Goal: Task Accomplishment & Management: Use online tool/utility

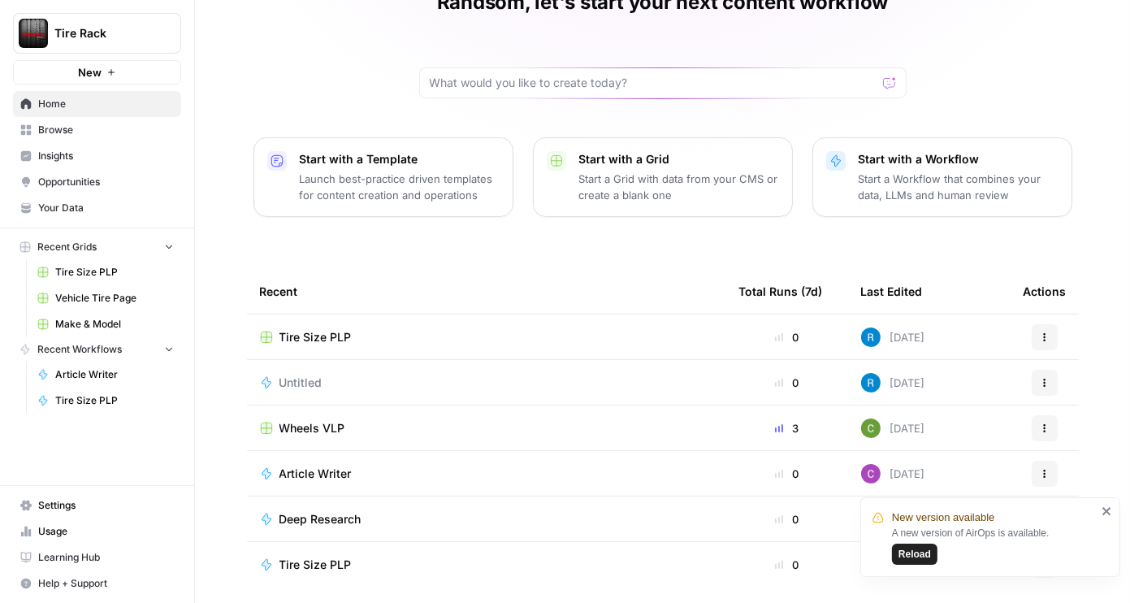
scroll to position [117, 0]
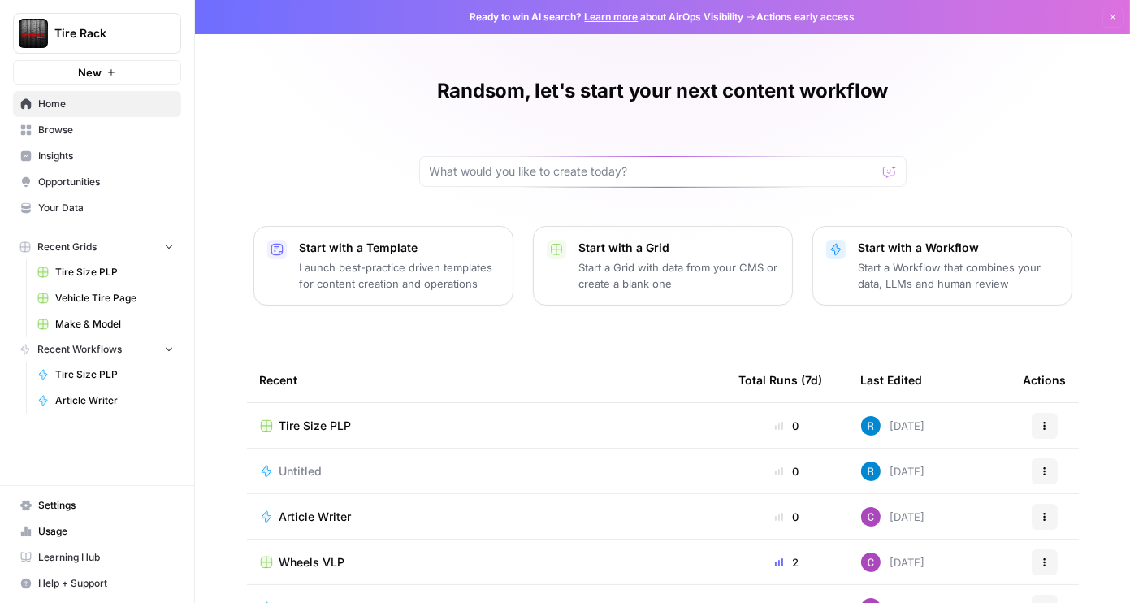
scroll to position [106, 0]
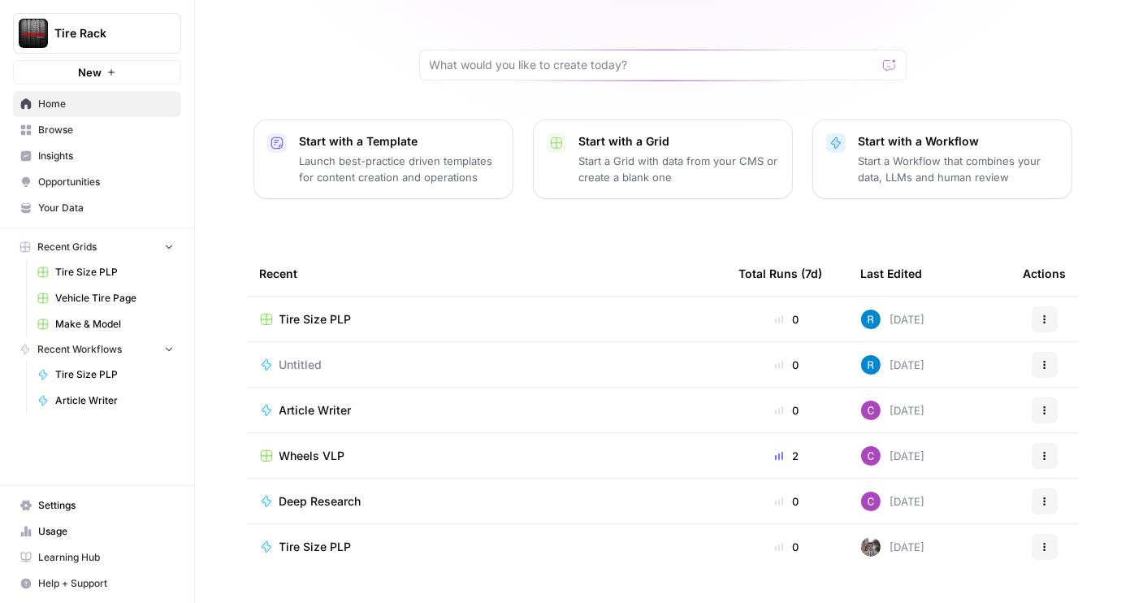
click at [1040, 453] on icon "button" at bounding box center [1045, 456] width 10 height 10
click at [294, 454] on span "Wheels VLP" at bounding box center [313, 456] width 66 height 16
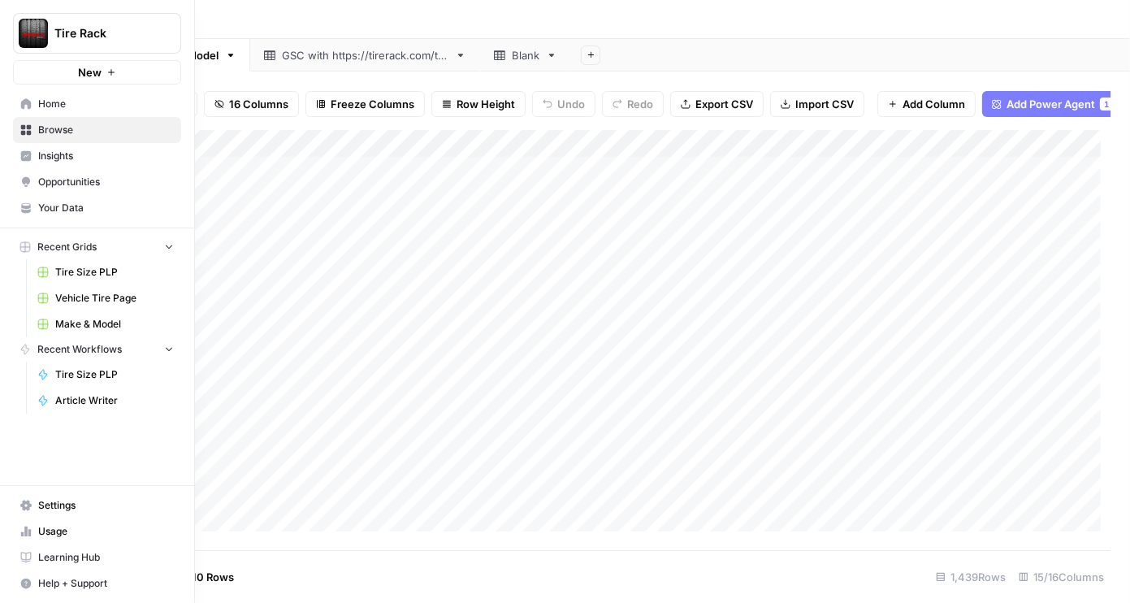
click at [24, 505] on icon at bounding box center [25, 505] width 11 height 11
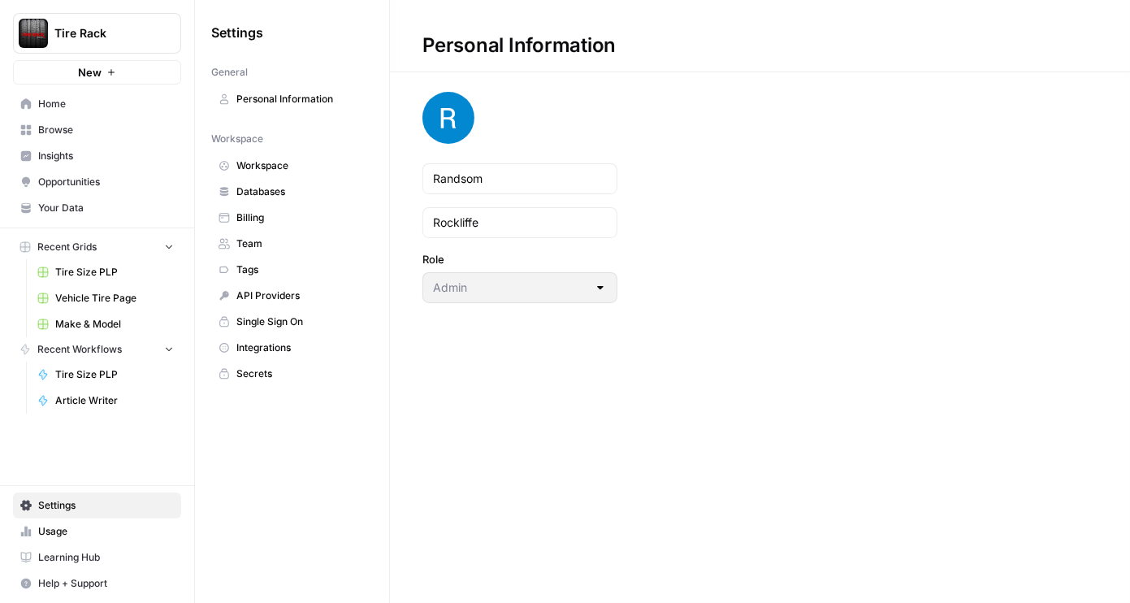
click at [201, 34] on icon "button" at bounding box center [197, 32] width 11 height 11
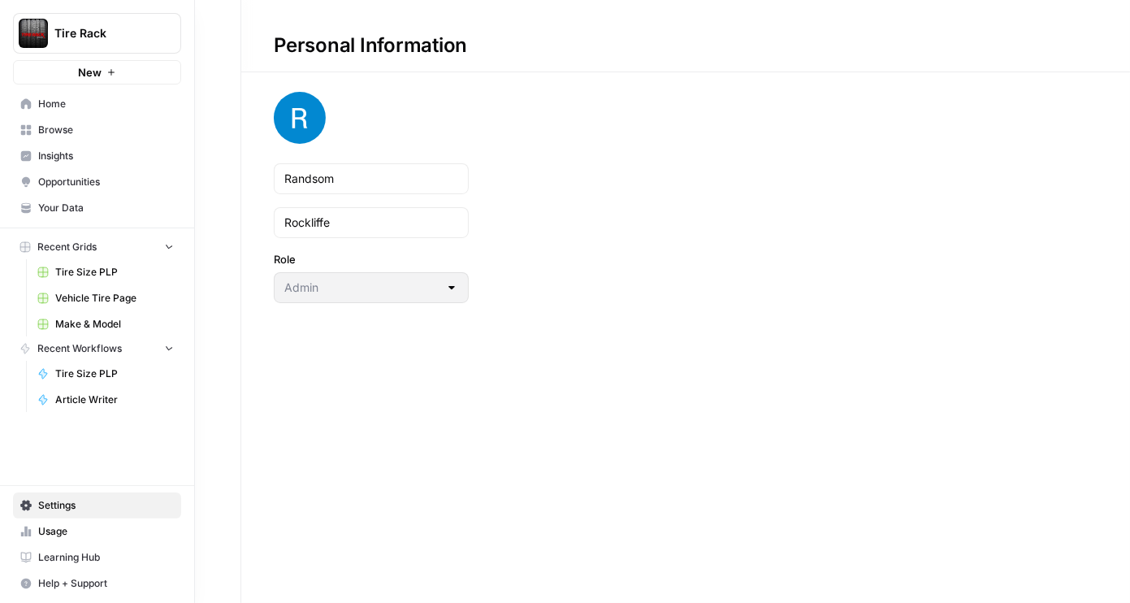
click at [31, 99] on link "Home" at bounding box center [97, 104] width 168 height 26
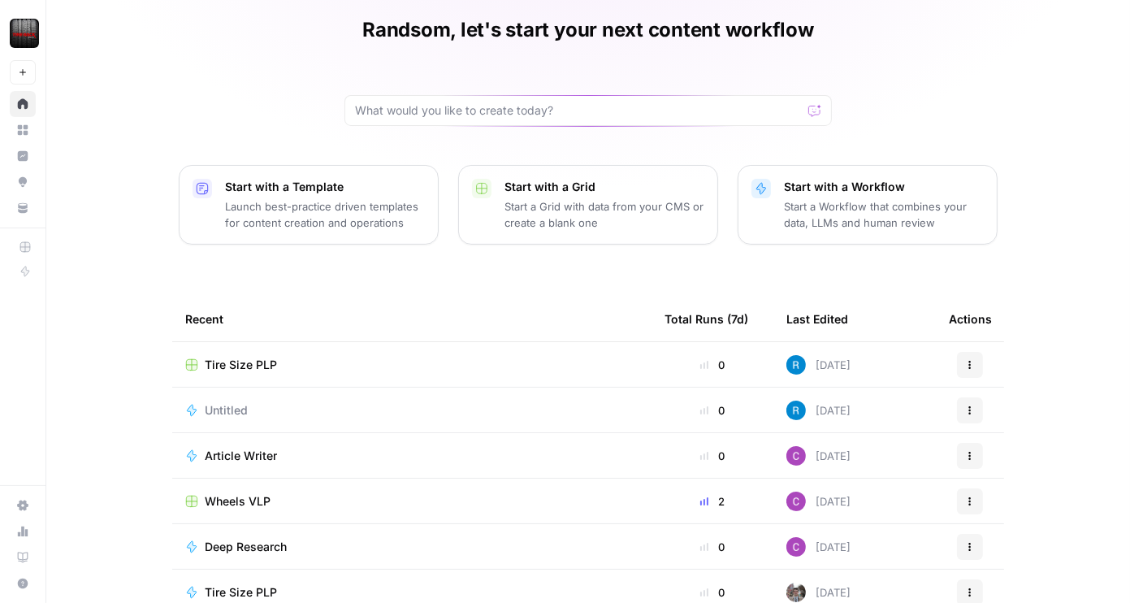
scroll to position [117, 0]
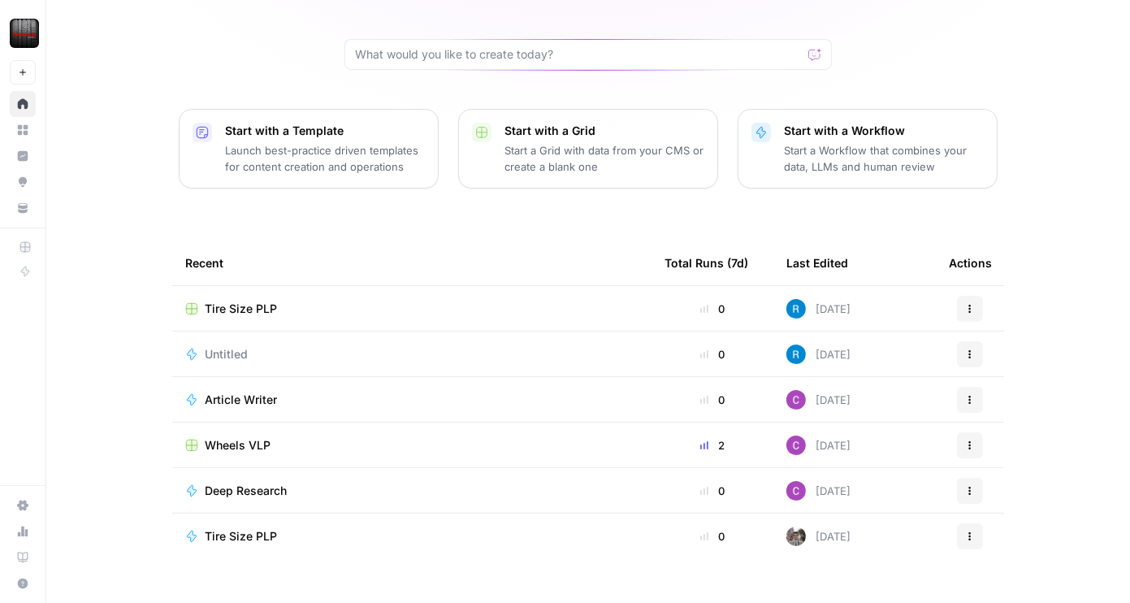
click at [266, 440] on div "Wheels VLP" at bounding box center [411, 445] width 453 height 16
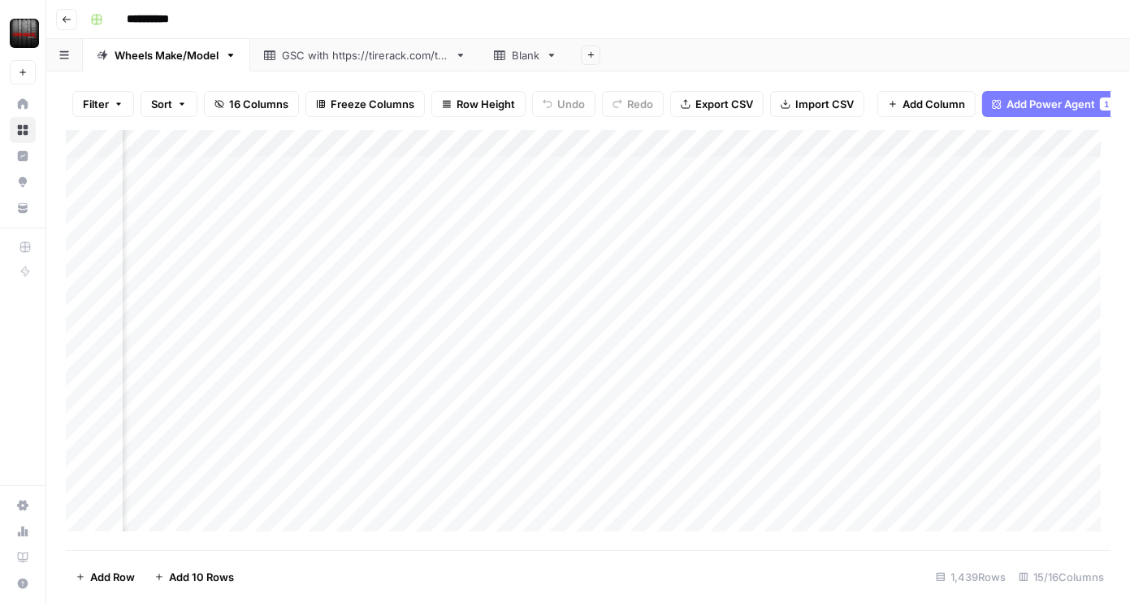
scroll to position [0, 1186]
click at [917, 153] on div "Add Column" at bounding box center [588, 335] width 1045 height 411
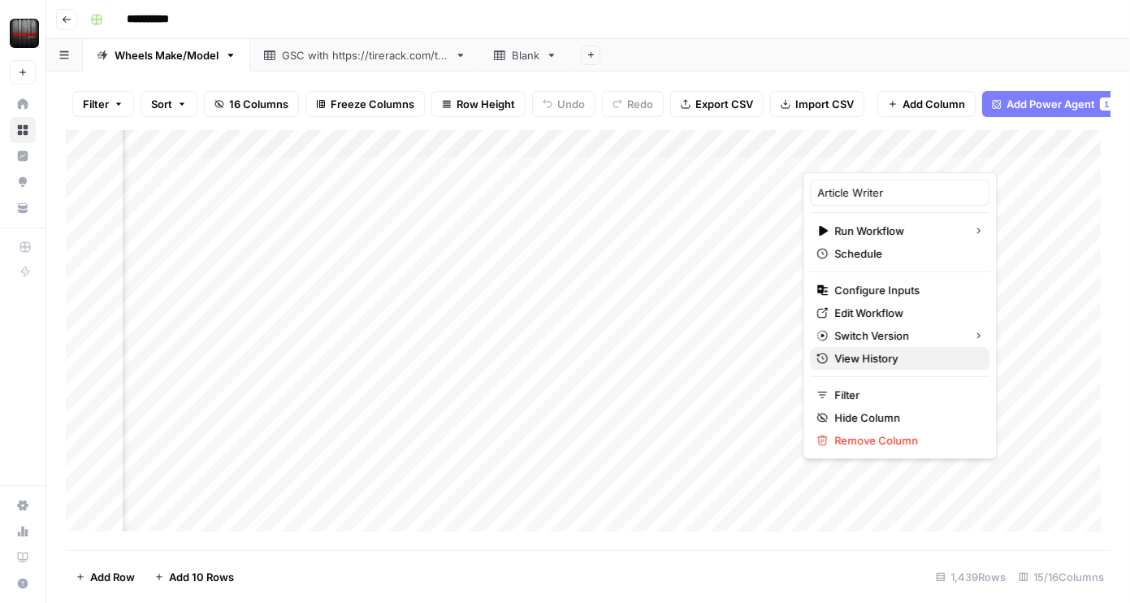
click at [867, 365] on span "View History" at bounding box center [906, 358] width 142 height 16
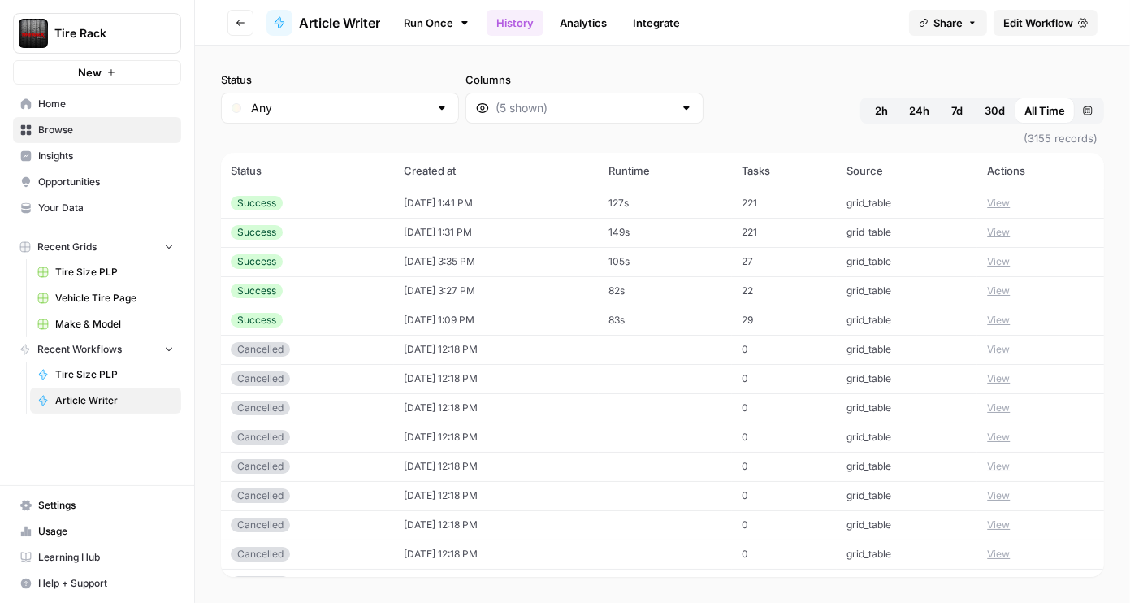
click at [239, 25] on icon "button" at bounding box center [241, 23] width 10 height 10
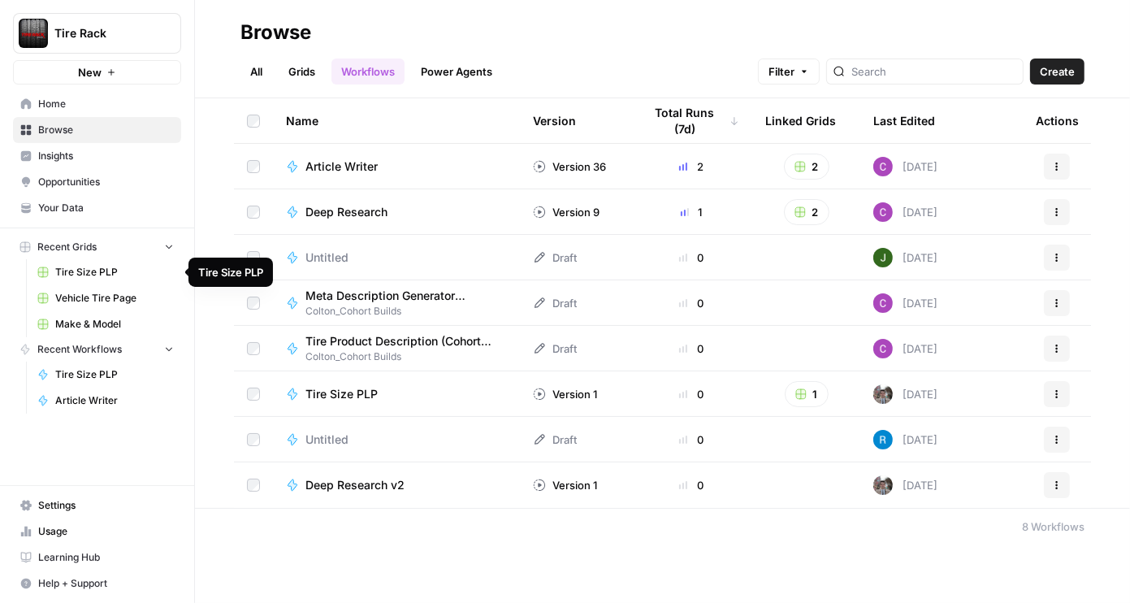
click at [78, 99] on span "Home" at bounding box center [106, 104] width 136 height 15
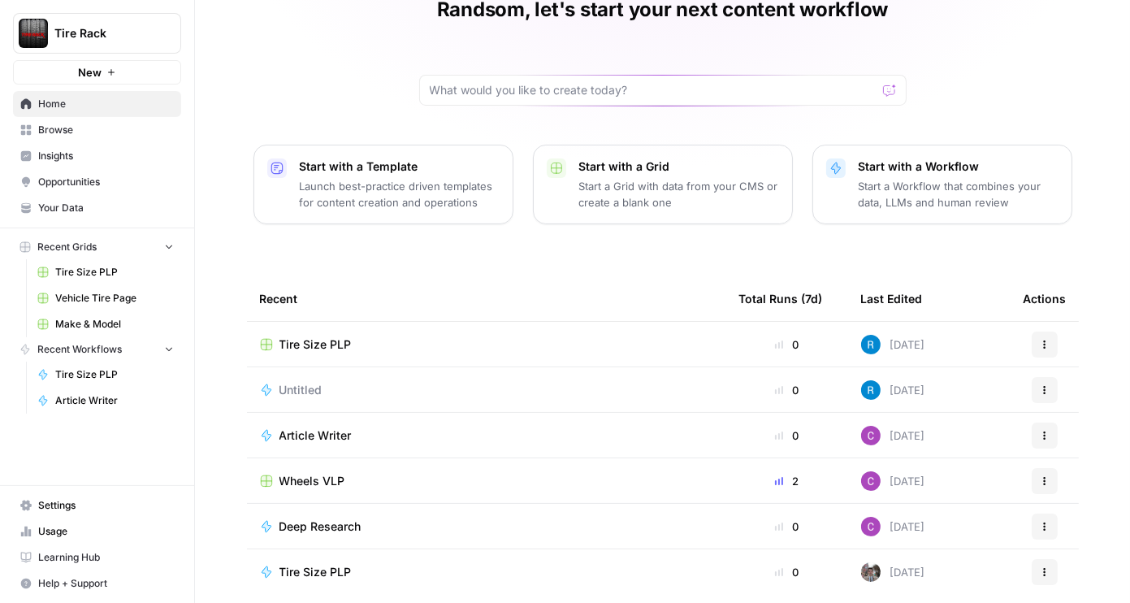
scroll to position [111, 0]
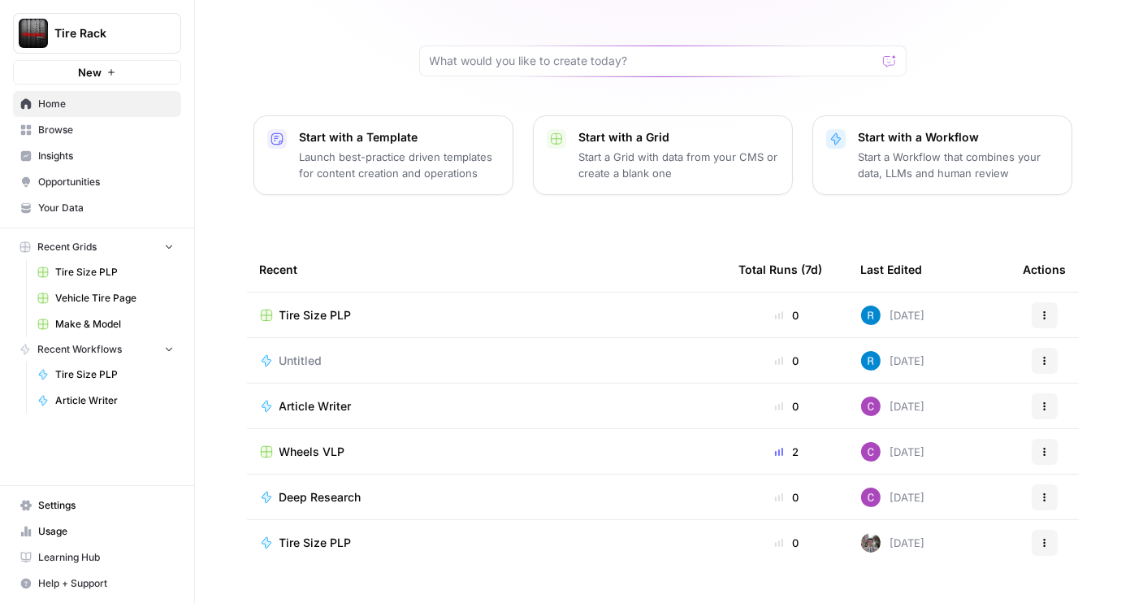
click at [317, 449] on span "Wheels VLP" at bounding box center [313, 452] width 66 height 16
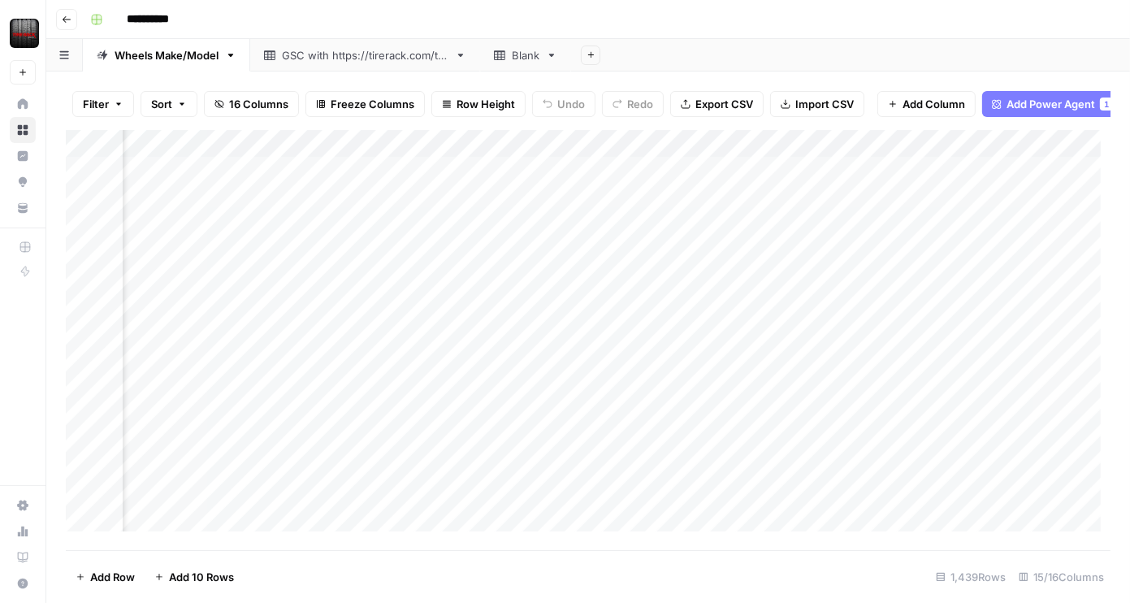
scroll to position [0, 1711]
click at [557, 155] on div "Add Column" at bounding box center [588, 335] width 1045 height 411
click at [364, 154] on div "Add Column" at bounding box center [588, 335] width 1045 height 411
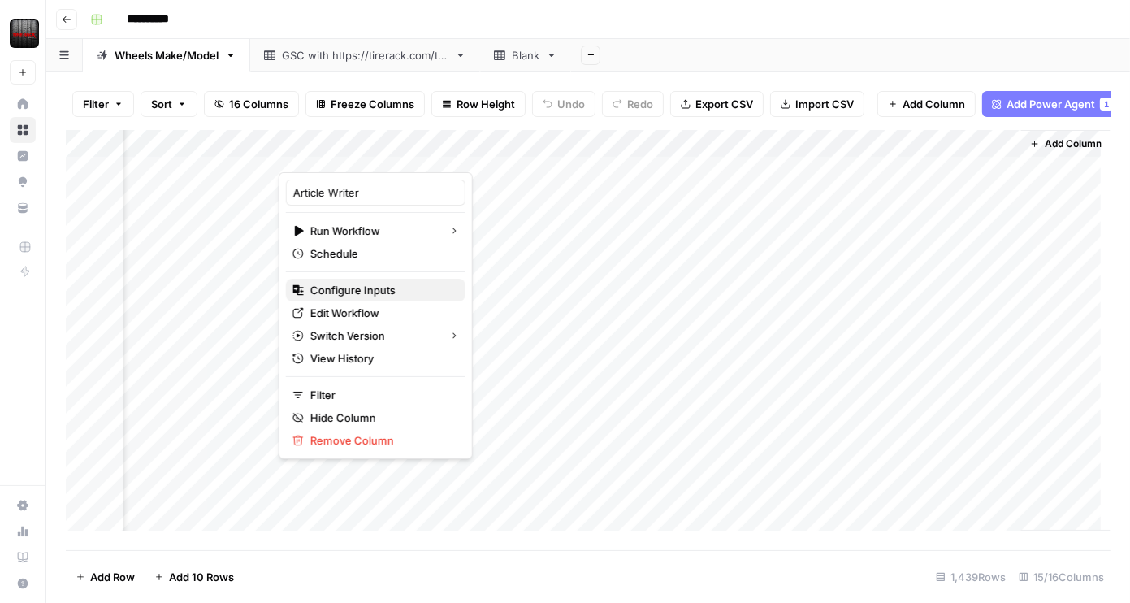
click at [365, 286] on span "Configure Inputs" at bounding box center [381, 290] width 142 height 16
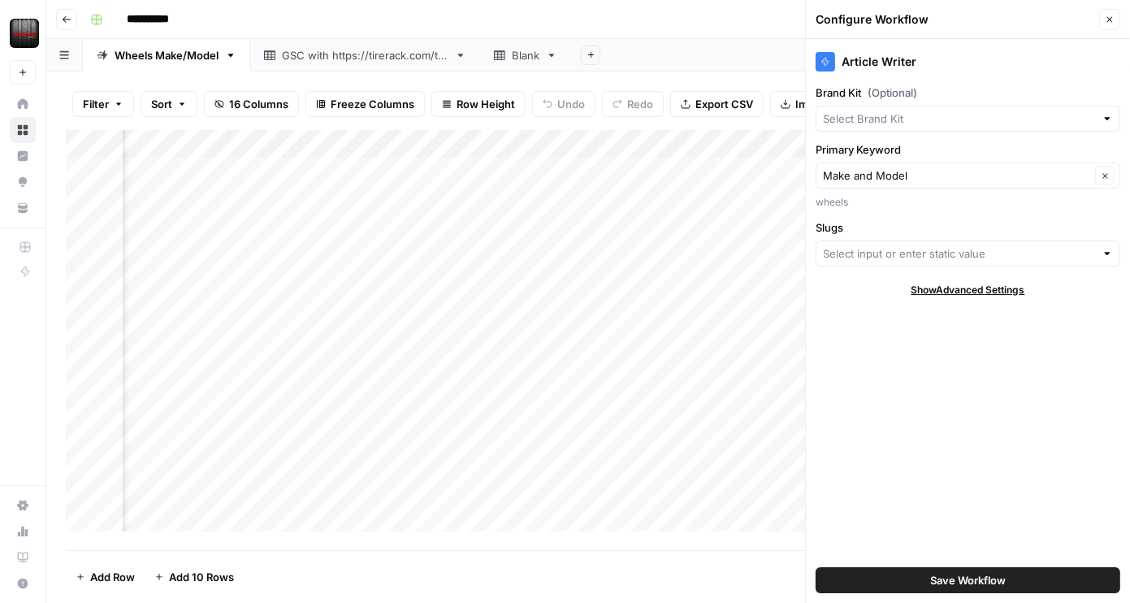
type input "Tire Rack"
type input "Slugs"
click at [927, 283] on span "Show Advanced Settings" at bounding box center [969, 290] width 114 height 15
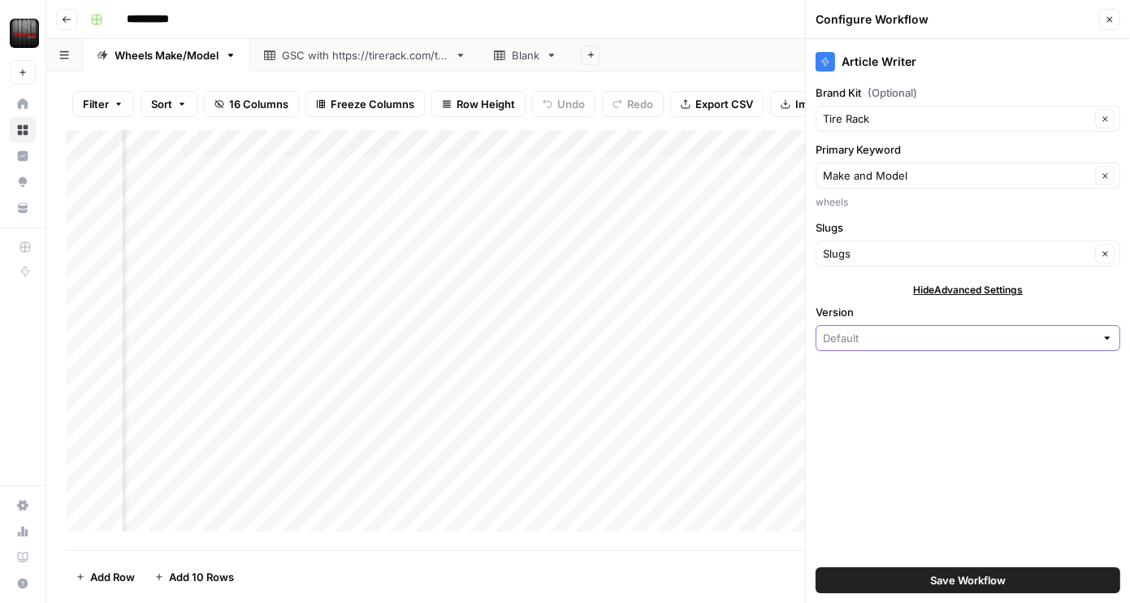
click at [939, 336] on input "Version" at bounding box center [959, 338] width 272 height 16
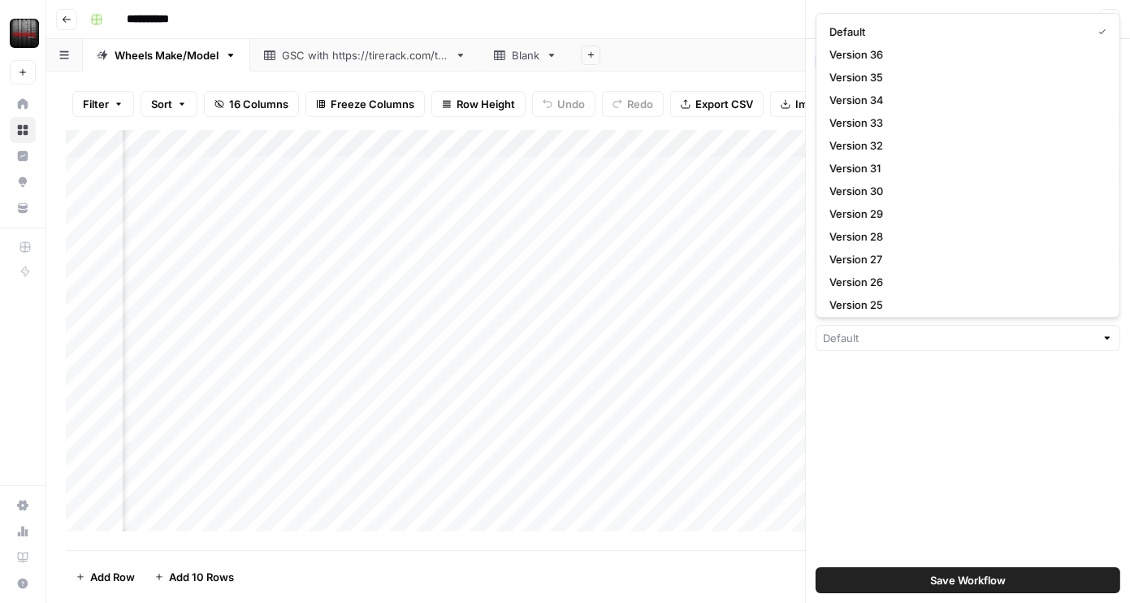
type input "Default"
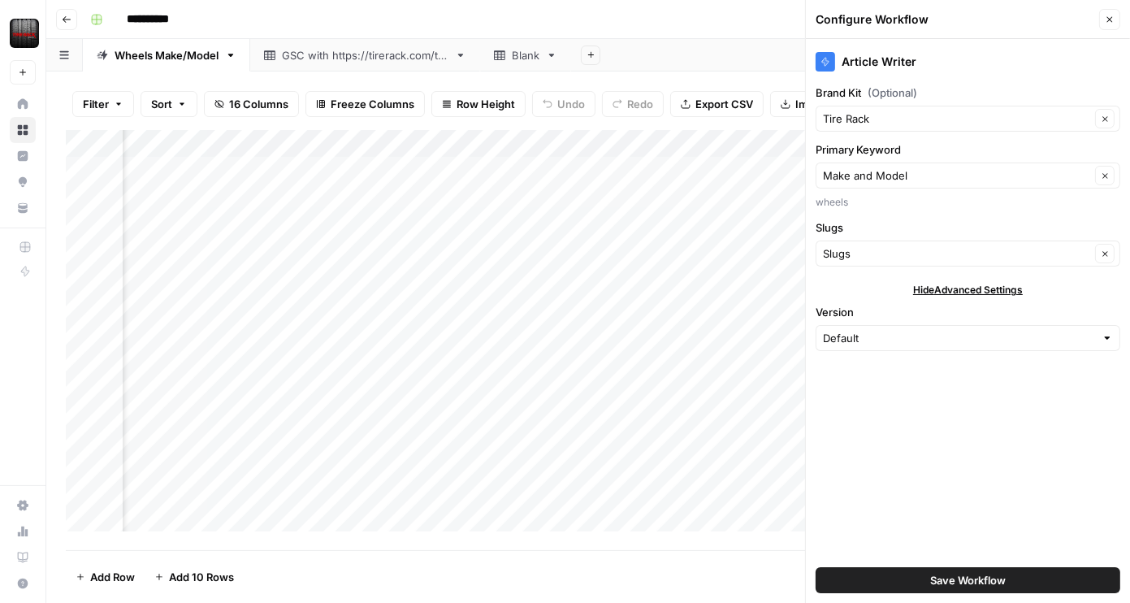
click at [947, 468] on div "Article Writer Brand Kit (Optional) Tire Rack Clear Primary Keyword Make and Mo…" at bounding box center [968, 321] width 324 height 564
click at [1109, 20] on icon "button" at bounding box center [1111, 20] width 6 height 6
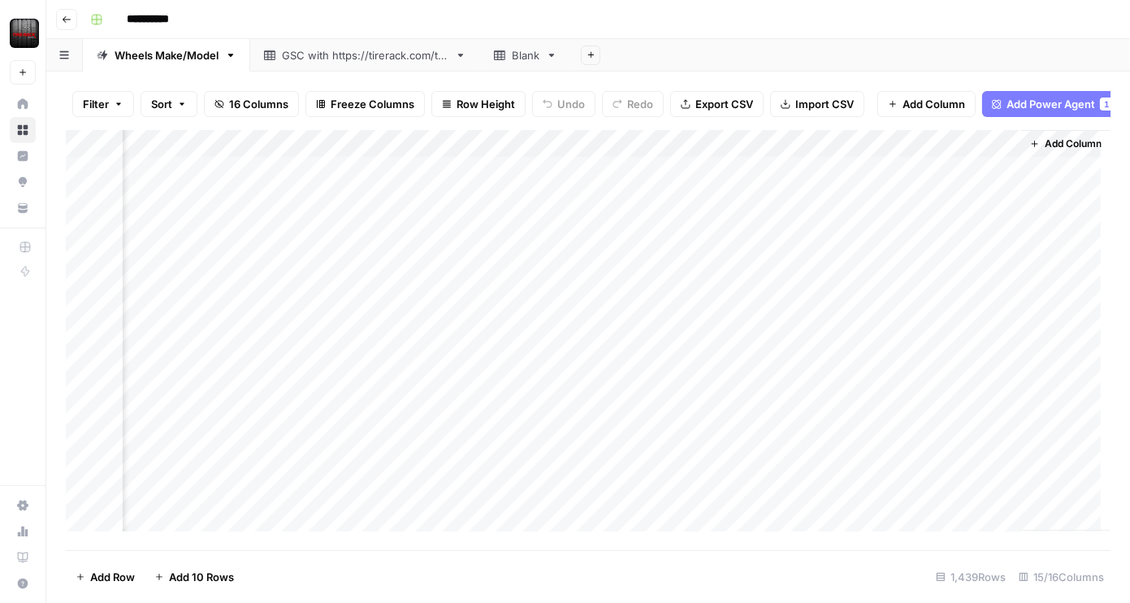
click at [389, 154] on div "Add Column" at bounding box center [588, 335] width 1045 height 411
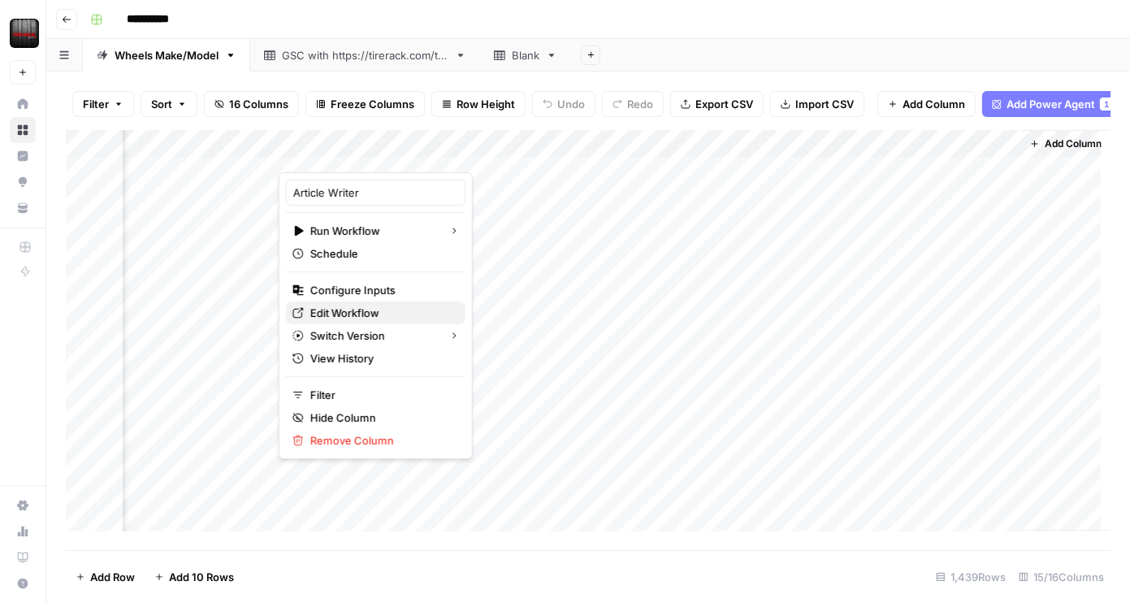
click at [374, 311] on span "Edit Workflow" at bounding box center [381, 313] width 142 height 16
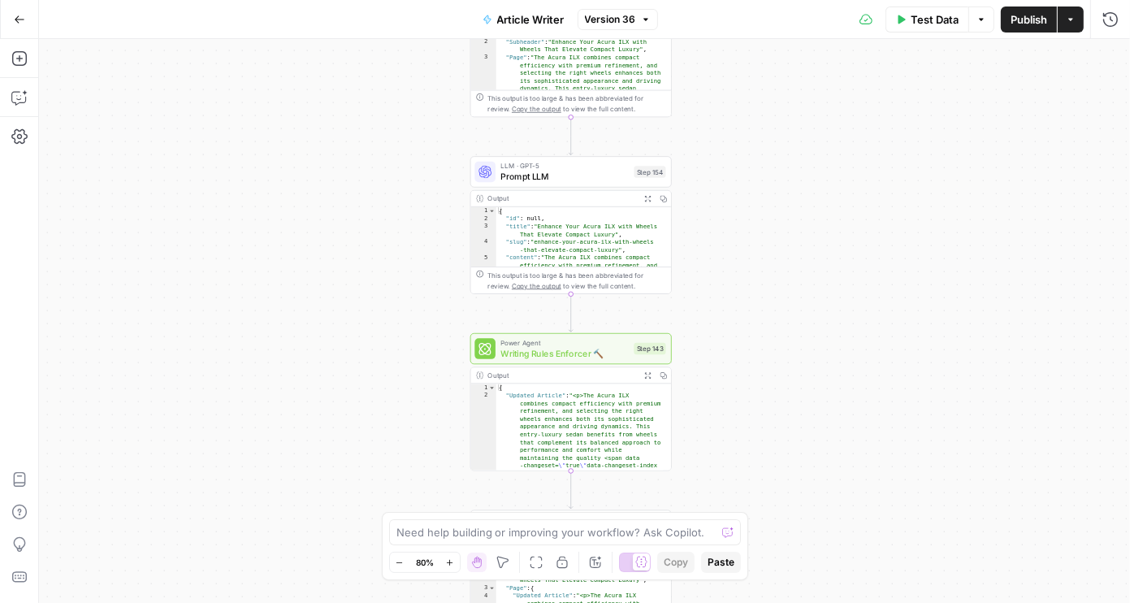
click at [986, 28] on button "Options" at bounding box center [982, 20] width 26 height 26
